Goal: Task Accomplishment & Management: Use online tool/utility

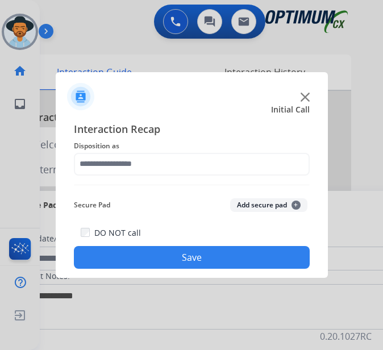
click at [306, 95] on img at bounding box center [305, 97] width 9 height 9
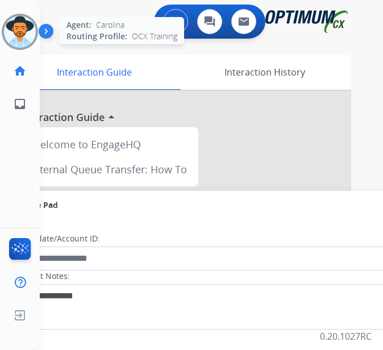
click at [11, 37] on img at bounding box center [20, 32] width 32 height 32
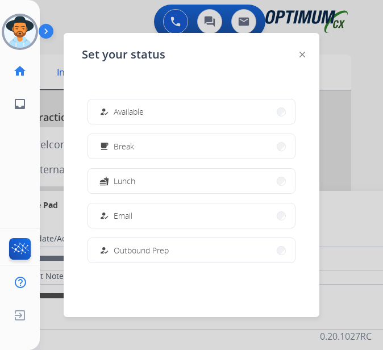
scroll to position [227, 0]
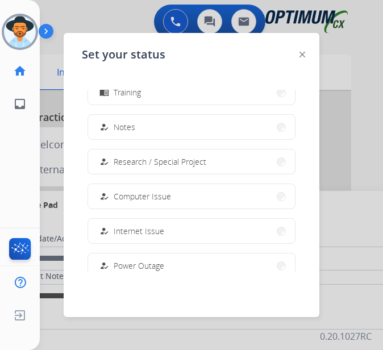
click at [139, 156] on span "Research / Special Project" at bounding box center [160, 162] width 93 height 12
